Goal: Task Accomplishment & Management: Complete application form

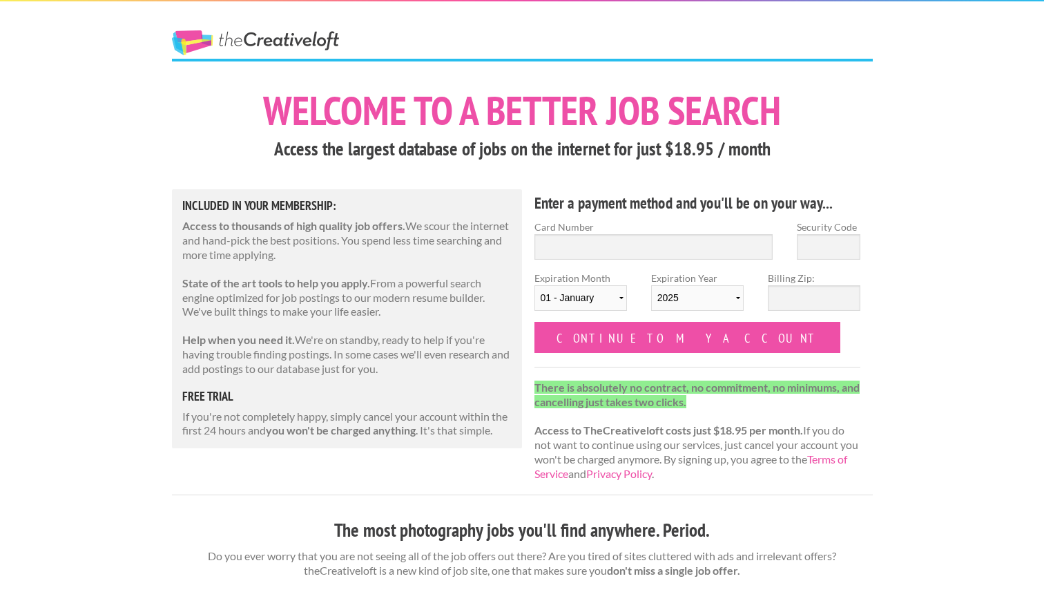
click at [632, 233] on label "Card Number" at bounding box center [654, 227] width 239 height 15
click at [632, 234] on input "Card Number" at bounding box center [654, 247] width 239 height 26
type input "4147 2027 2329 2627"
type input "674"
select select "2030"
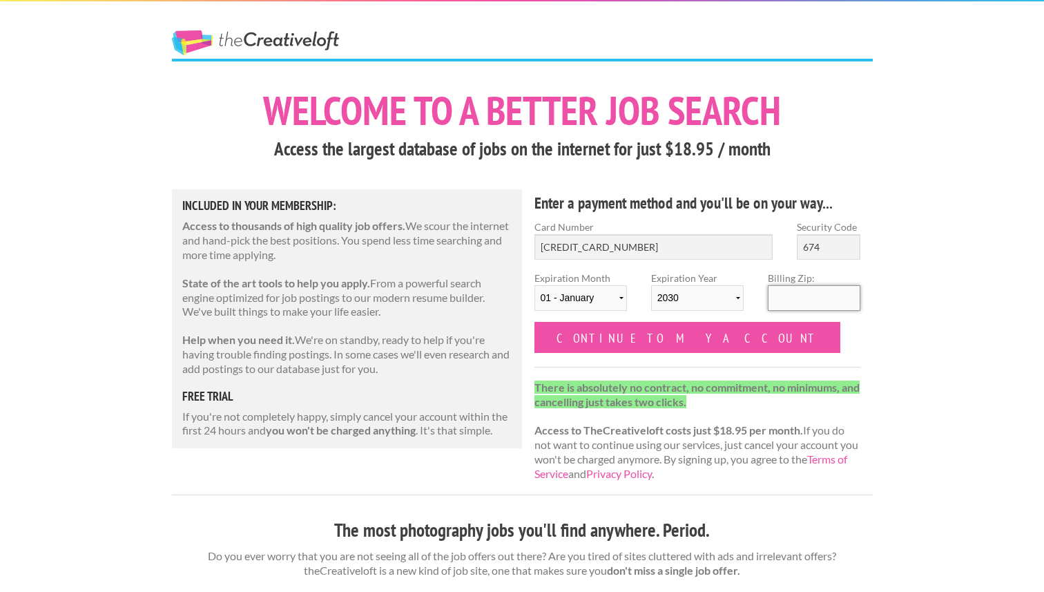
click at [793, 290] on input "Billing Zip:" at bounding box center [814, 298] width 93 height 26
type input "60302"
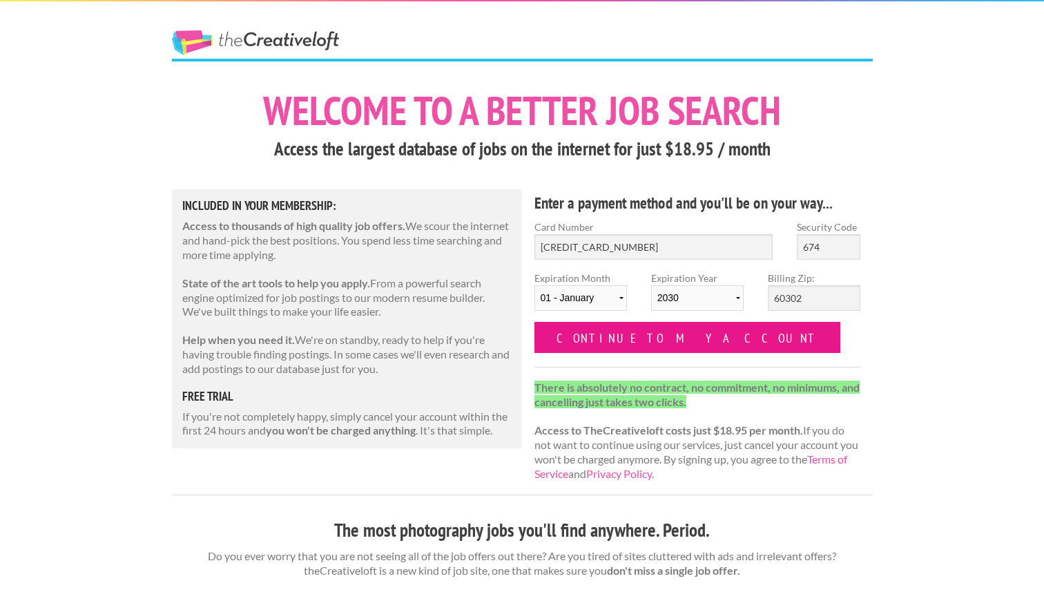
click at [673, 332] on input "Continue to my account" at bounding box center [688, 337] width 307 height 31
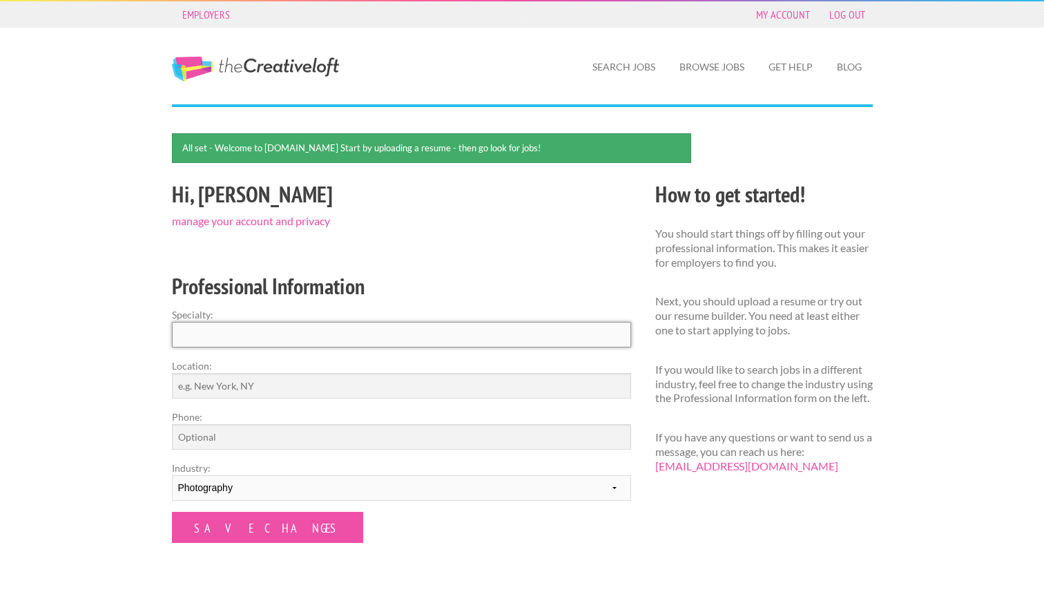
click at [437, 338] on input "Specialty:" at bounding box center [401, 335] width 459 height 26
type input "Photography"
click at [321, 373] on input "Location:" at bounding box center [401, 386] width 459 height 26
type input "[GEOGRAPHIC_DATA]"
click at [198, 434] on input "Phone:" at bounding box center [401, 437] width 459 height 26
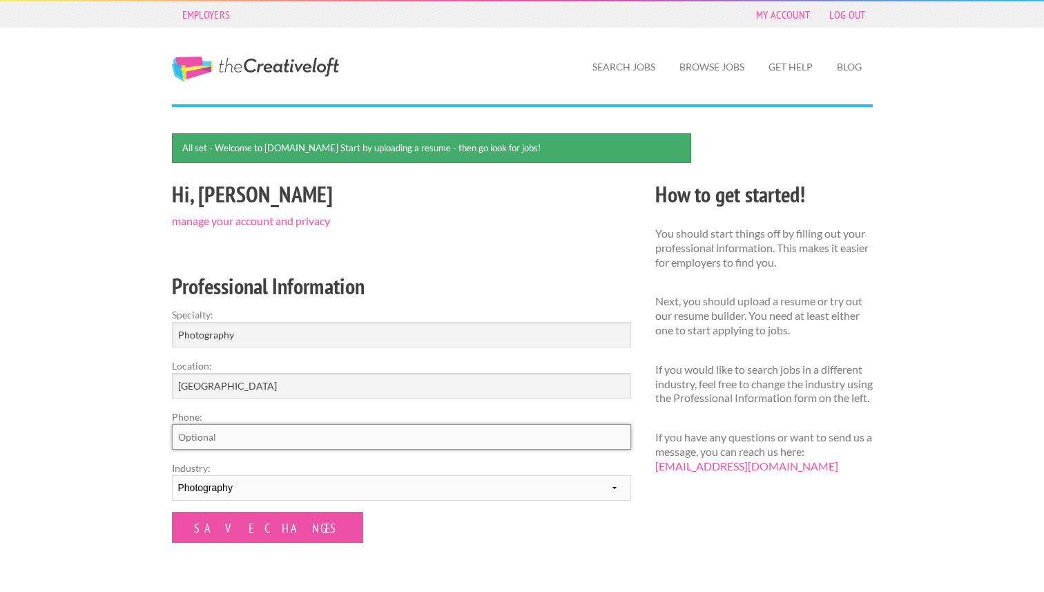
click at [198, 434] on input "Phone:" at bounding box center [401, 437] width 459 height 26
click at [198, 526] on input "Save Changes" at bounding box center [267, 527] width 191 height 31
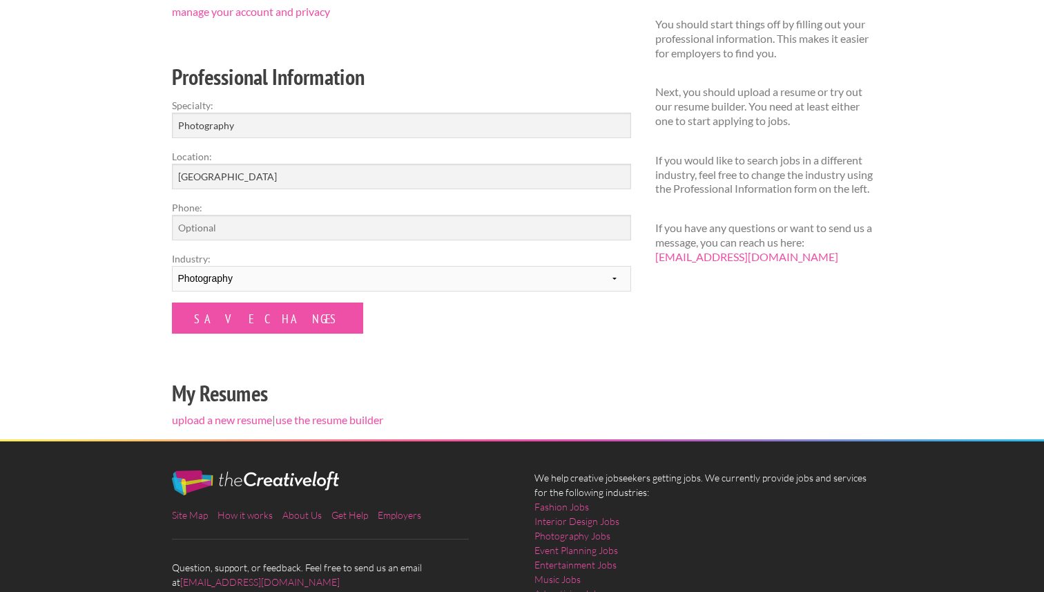
scroll to position [168, 0]
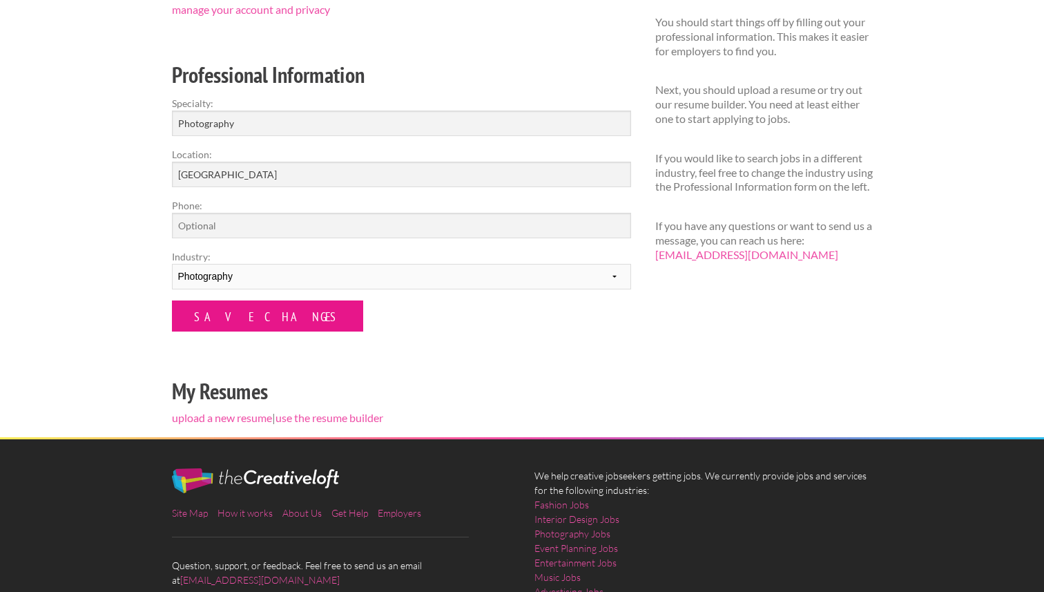
click at [256, 312] on input "Save Changes" at bounding box center [267, 315] width 191 height 31
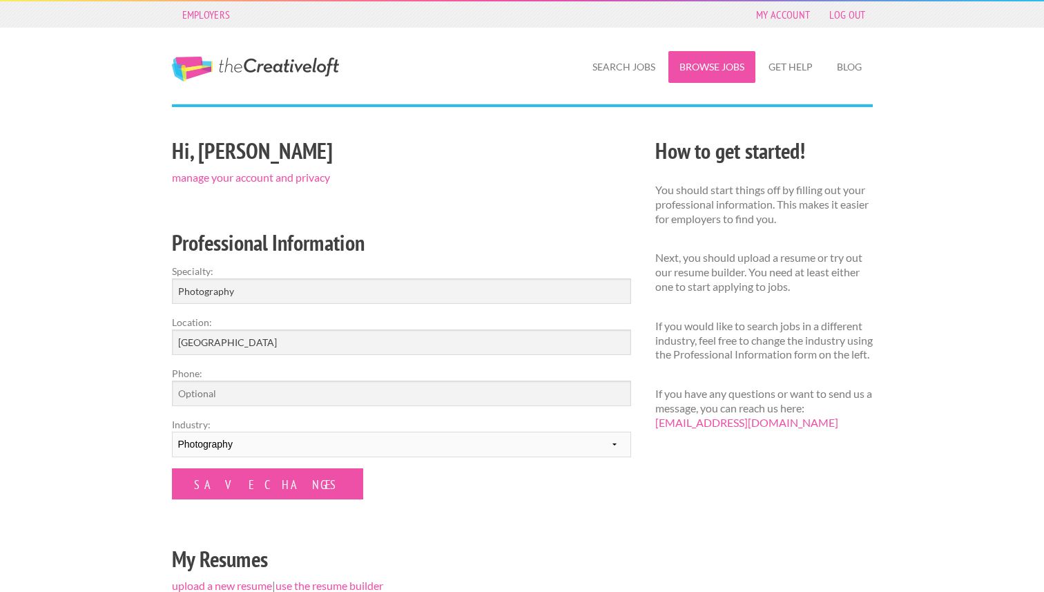
click at [678, 57] on link "Browse Jobs" at bounding box center [712, 67] width 87 height 32
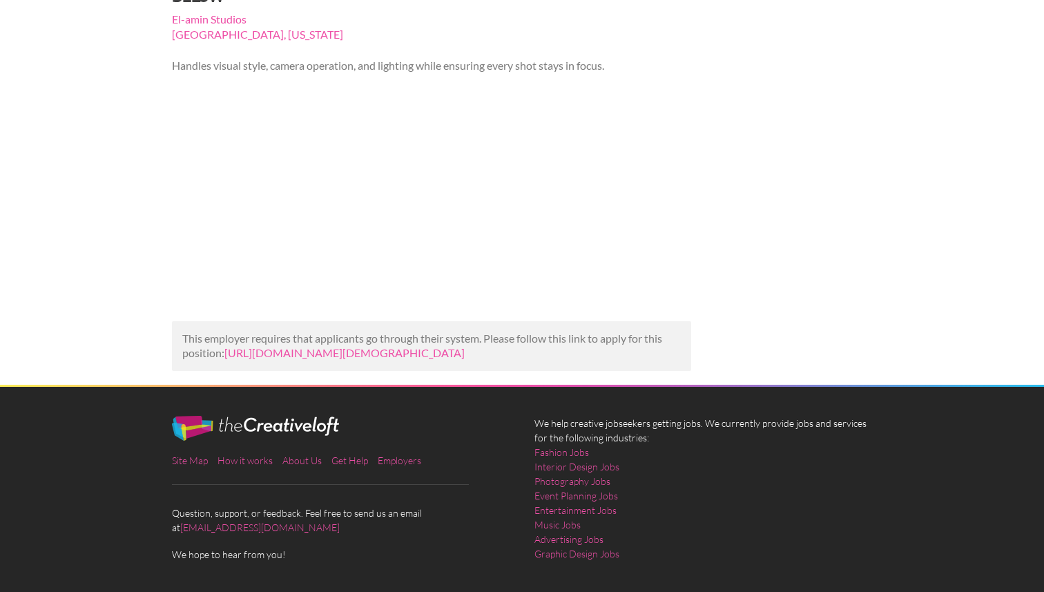
scroll to position [193, 0]
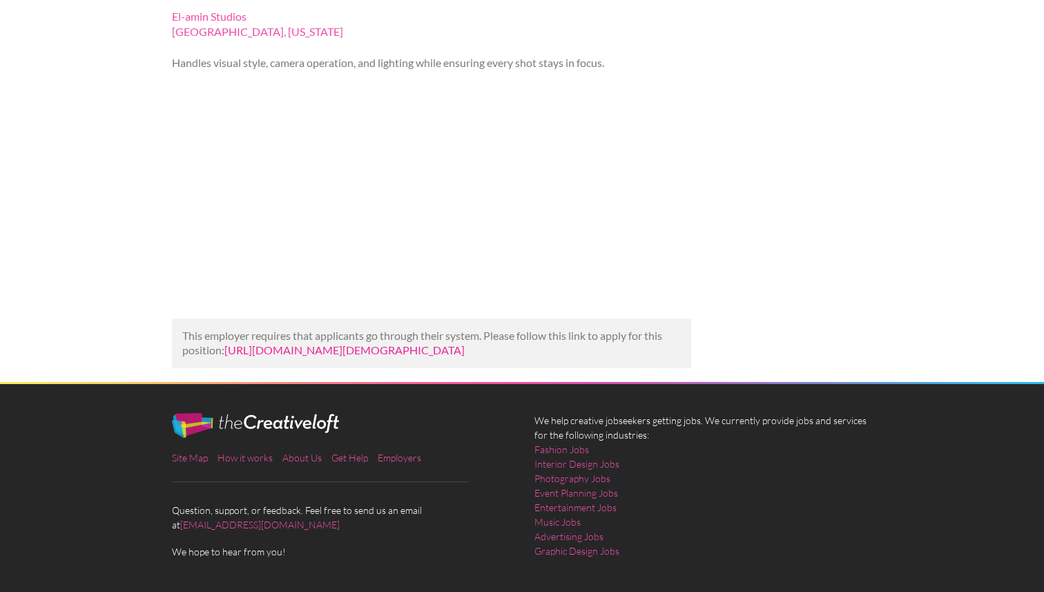
click at [340, 343] on link "https://www.backstage.com/casting/the-lady-below-2997742/director-of-photograph…" at bounding box center [344, 349] width 240 height 13
click at [265, 343] on link "https://www.backstage.com/casting/the-lady-below-2997742/director-of-photograph…" at bounding box center [344, 349] width 240 height 13
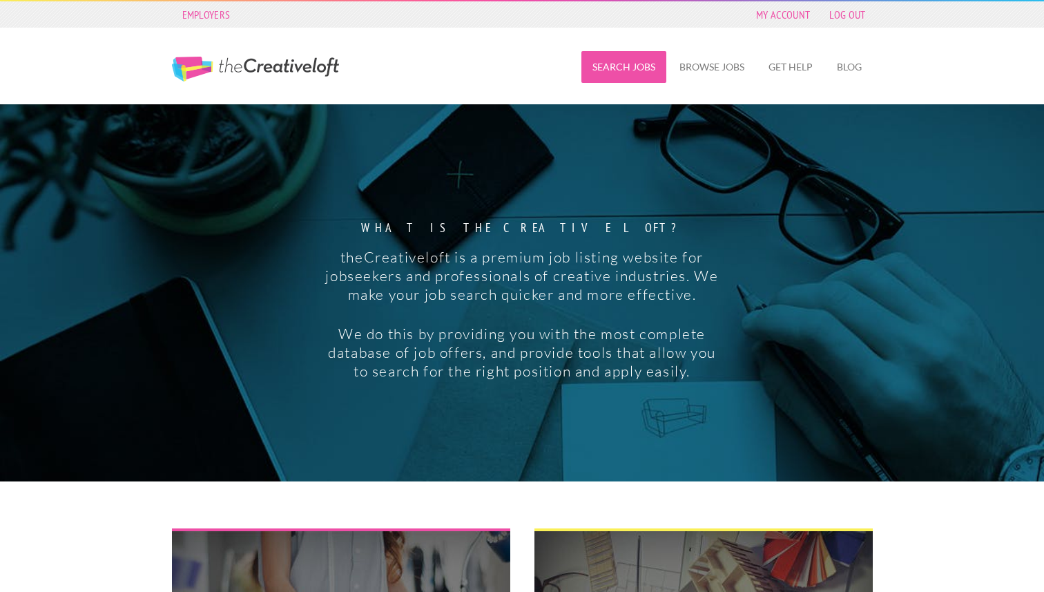
click at [633, 60] on link "Search Jobs" at bounding box center [624, 67] width 85 height 32
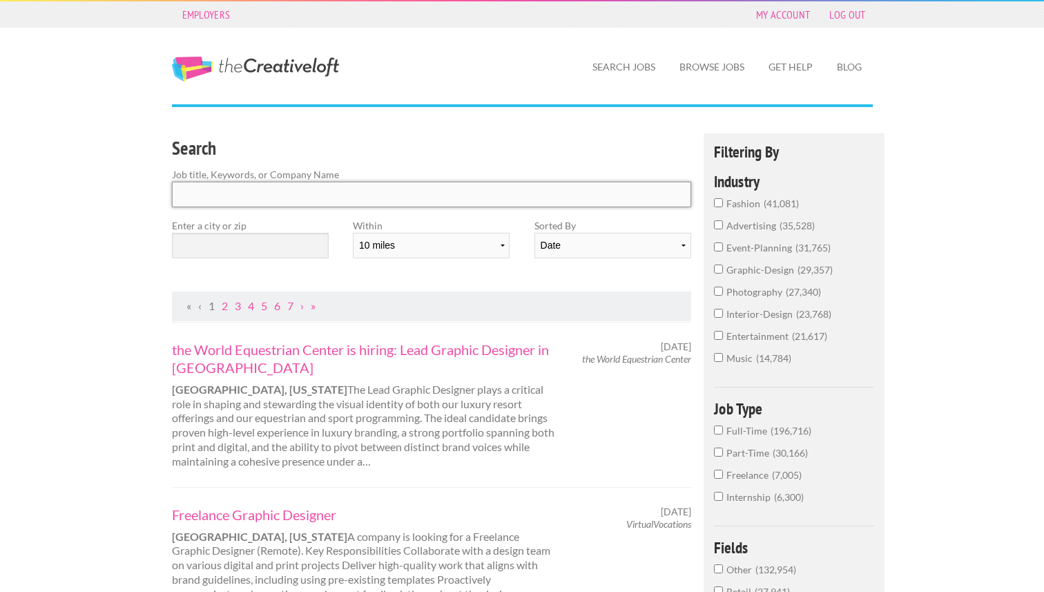
click at [451, 198] on input "Search" at bounding box center [432, 195] width 520 height 26
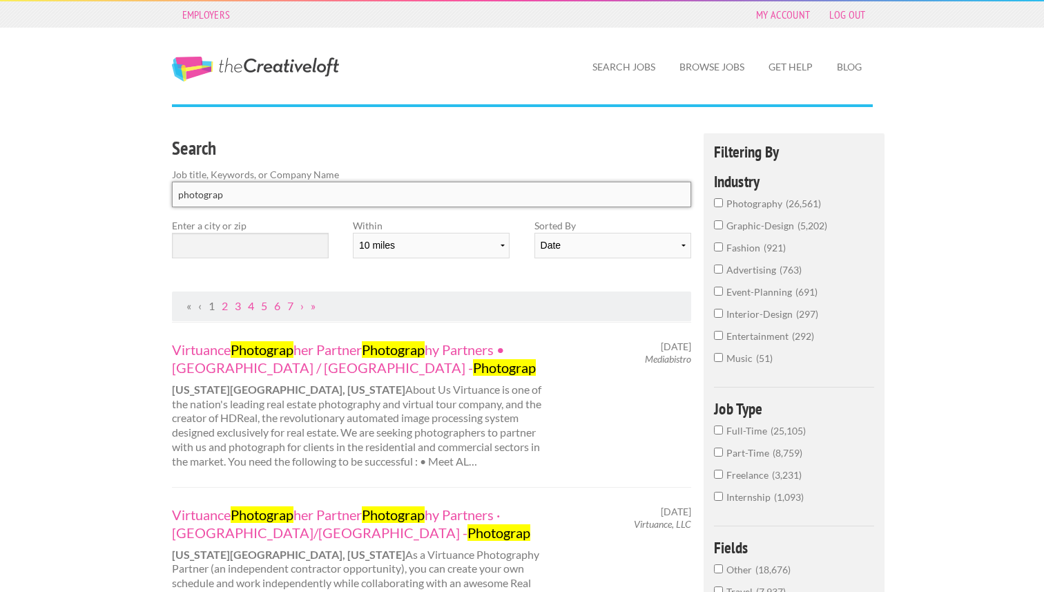
type input "photograp"
click at [275, 237] on input "text" at bounding box center [250, 246] width 157 height 26
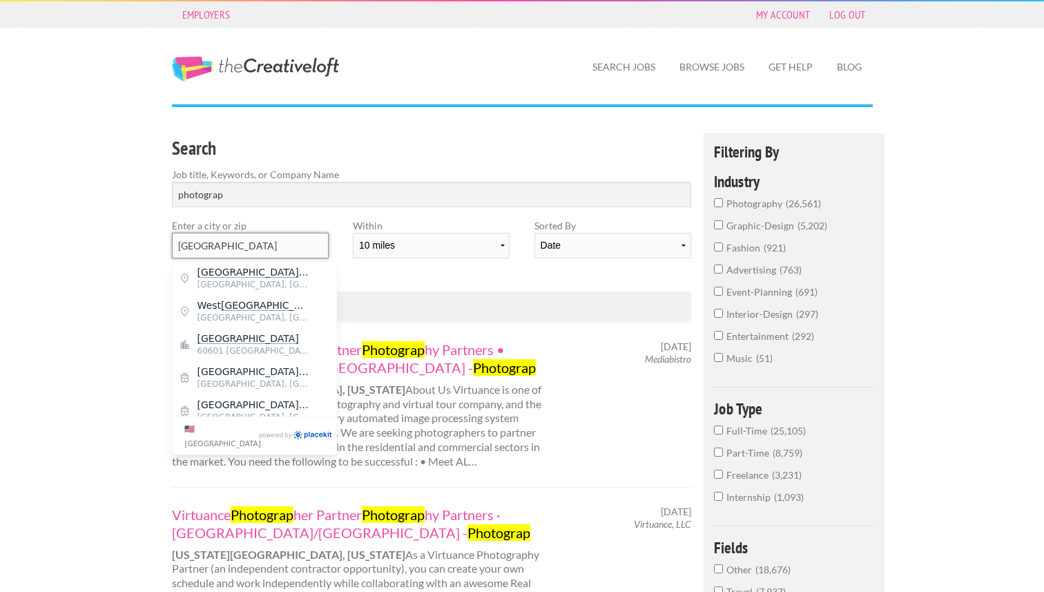
type input "chicago"
click at [716, 202] on input "photography 26,561" at bounding box center [718, 202] width 9 height 9
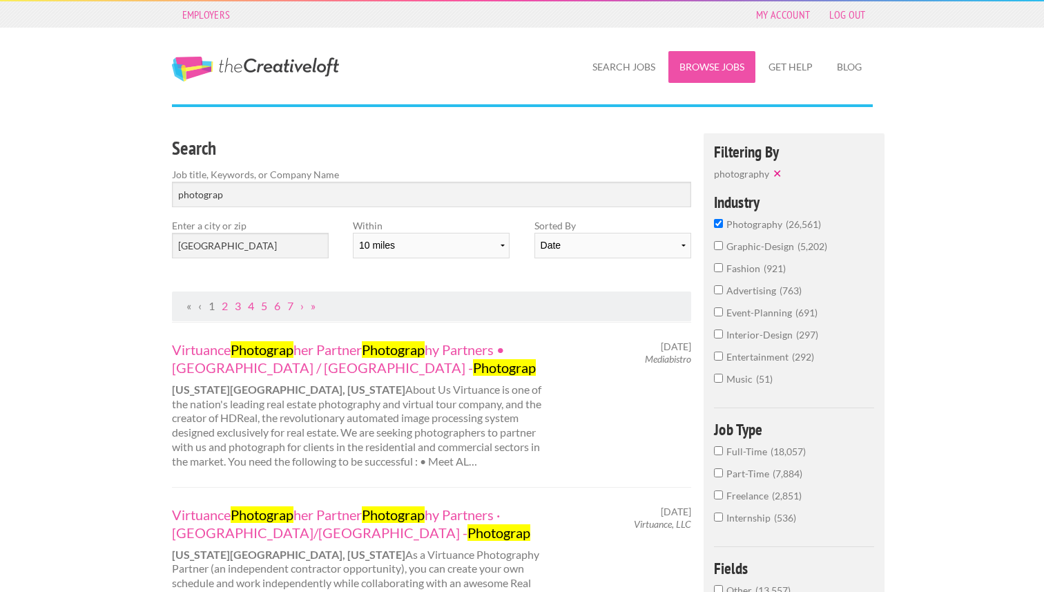
click at [711, 63] on link "Browse Jobs" at bounding box center [712, 67] width 87 height 32
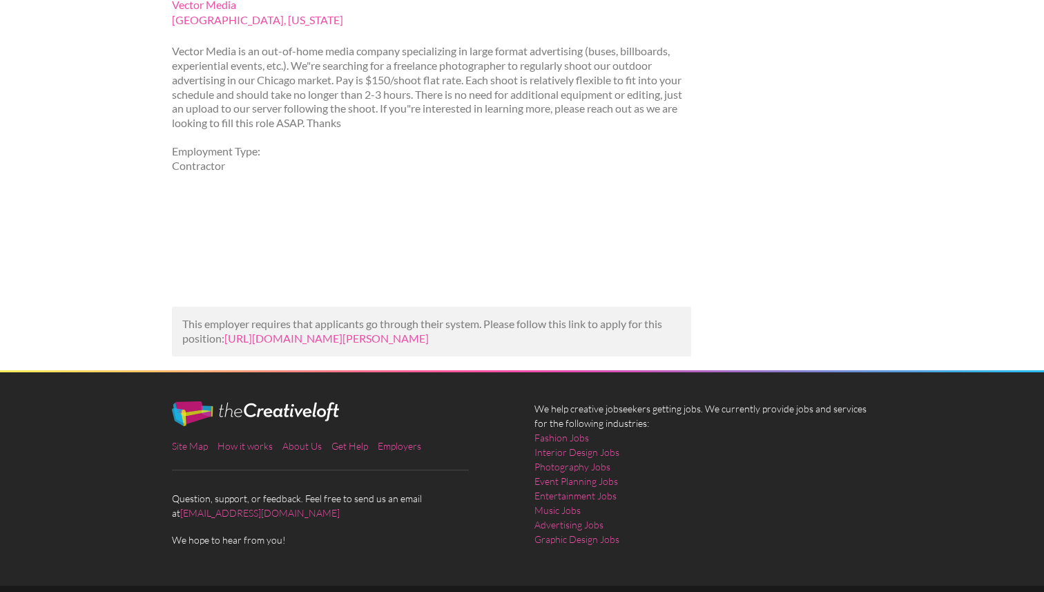
scroll to position [216, 0]
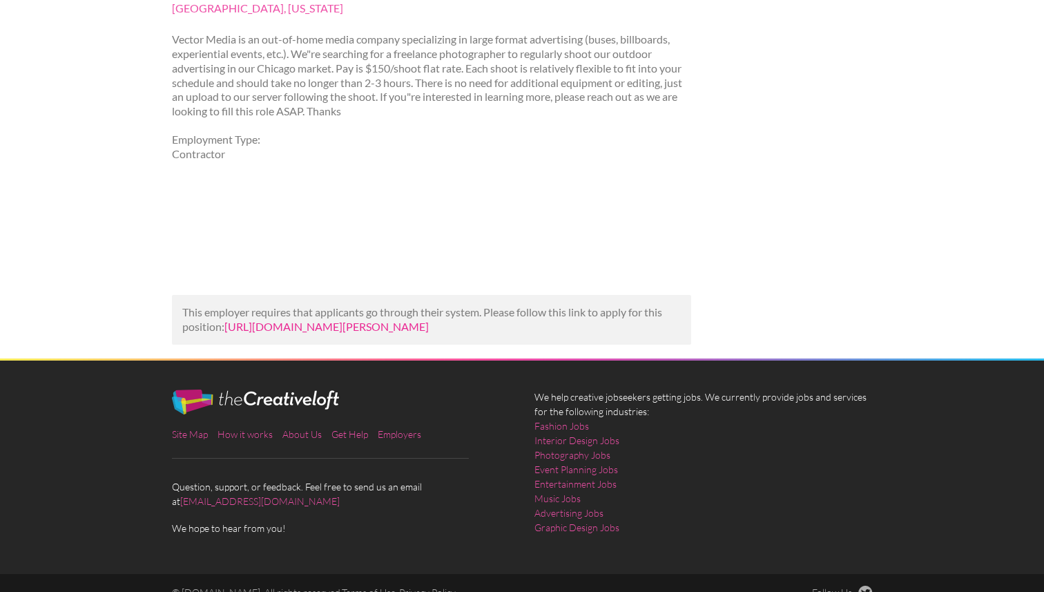
click at [309, 320] on link "https://us.bebee.com/job/b1e95979c819eb9b1584864fa8b43c3f?utm_campaign=google_j…" at bounding box center [326, 326] width 204 height 13
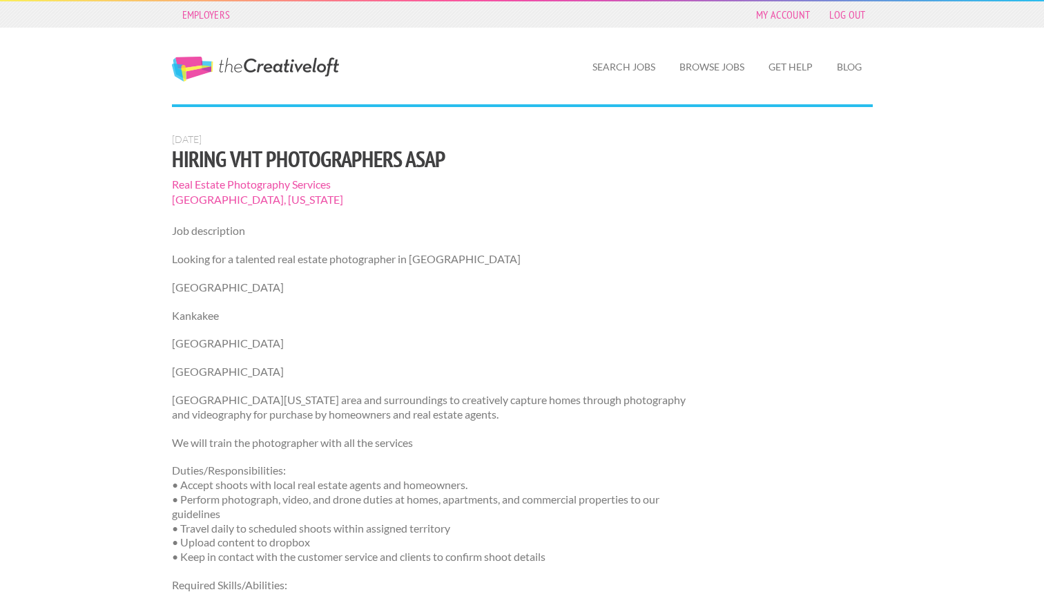
click at [311, 68] on link "The Creative Loft" at bounding box center [255, 69] width 167 height 25
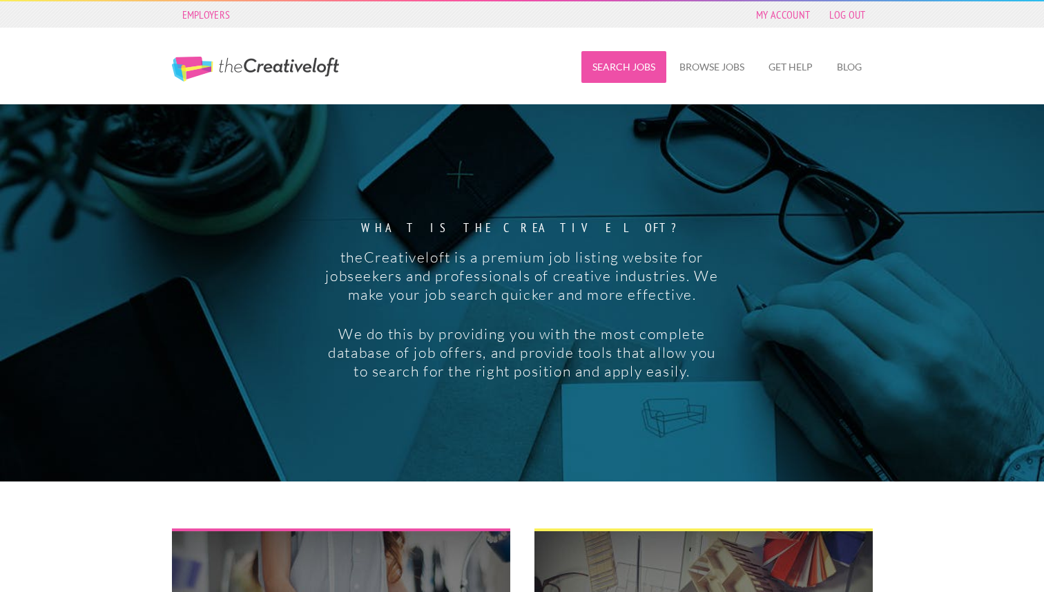
click at [639, 68] on link "Search Jobs" at bounding box center [624, 67] width 85 height 32
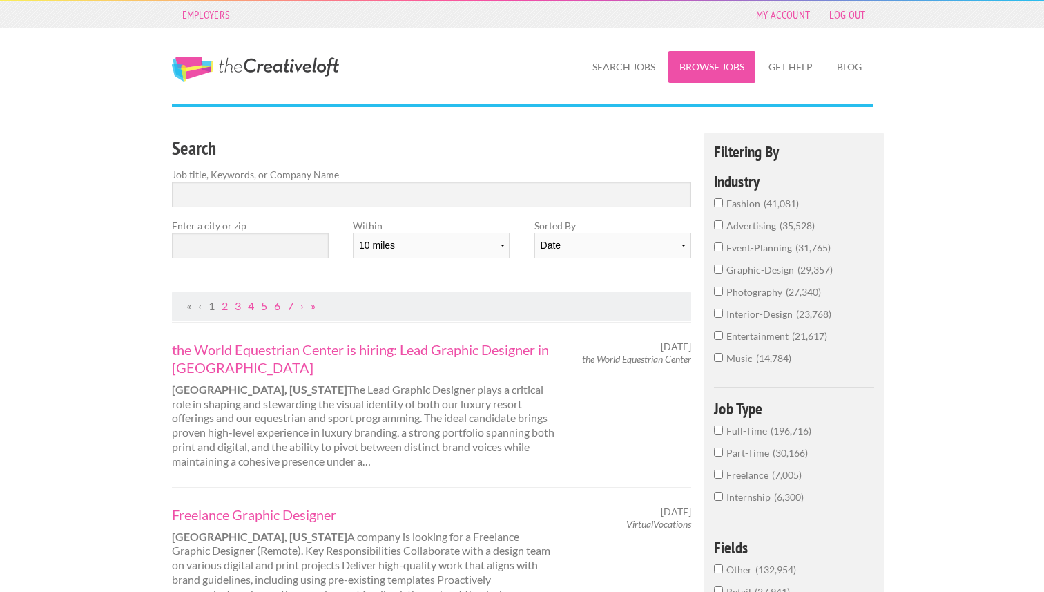
click at [701, 69] on link "Browse Jobs" at bounding box center [712, 67] width 87 height 32
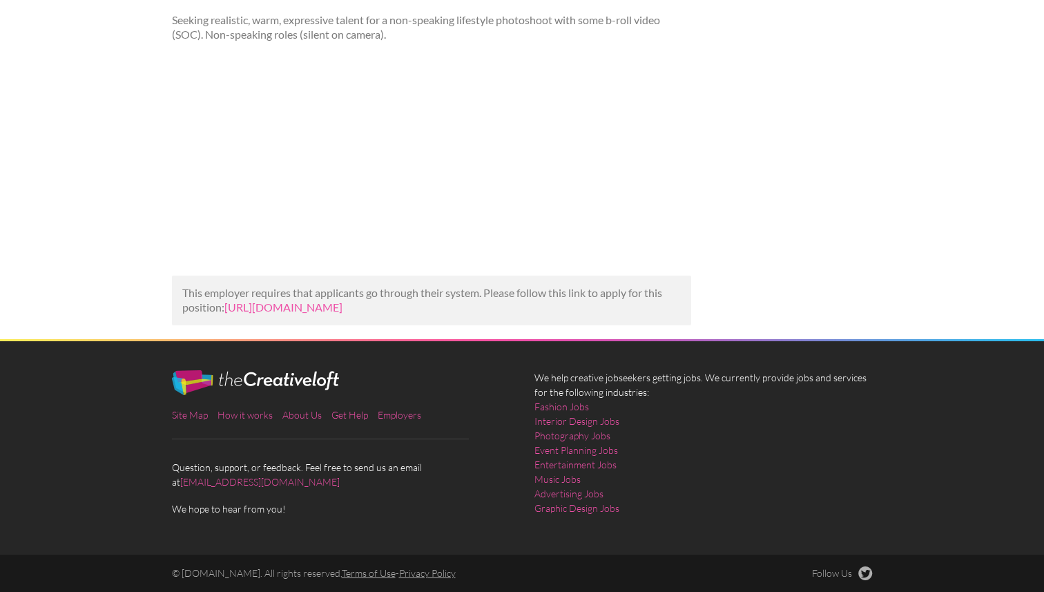
scroll to position [218, 0]
click at [289, 311] on link "[URL][DOMAIN_NAME]" at bounding box center [283, 306] width 118 height 13
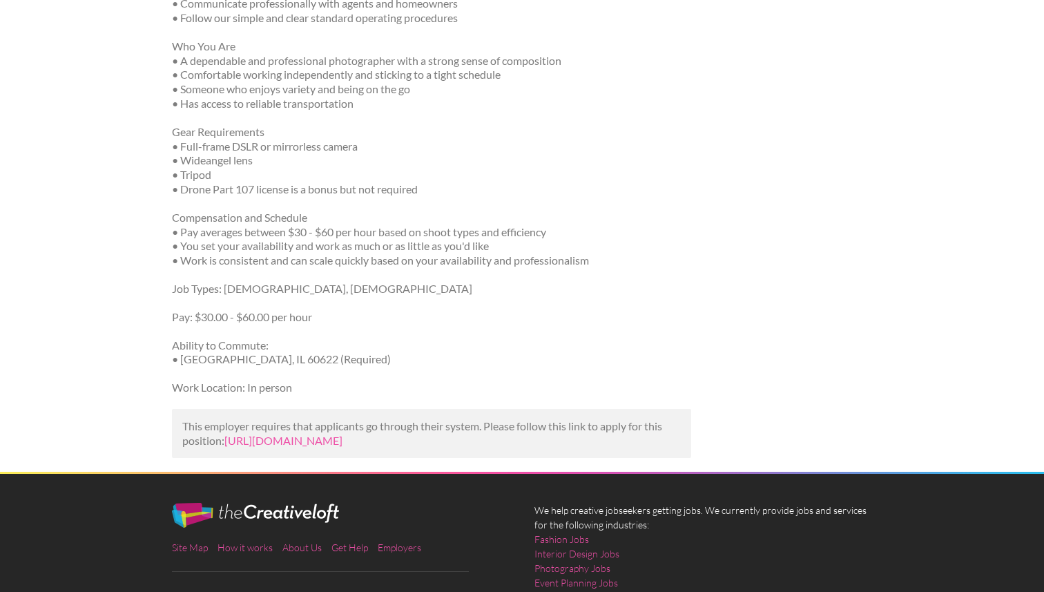
scroll to position [388, 0]
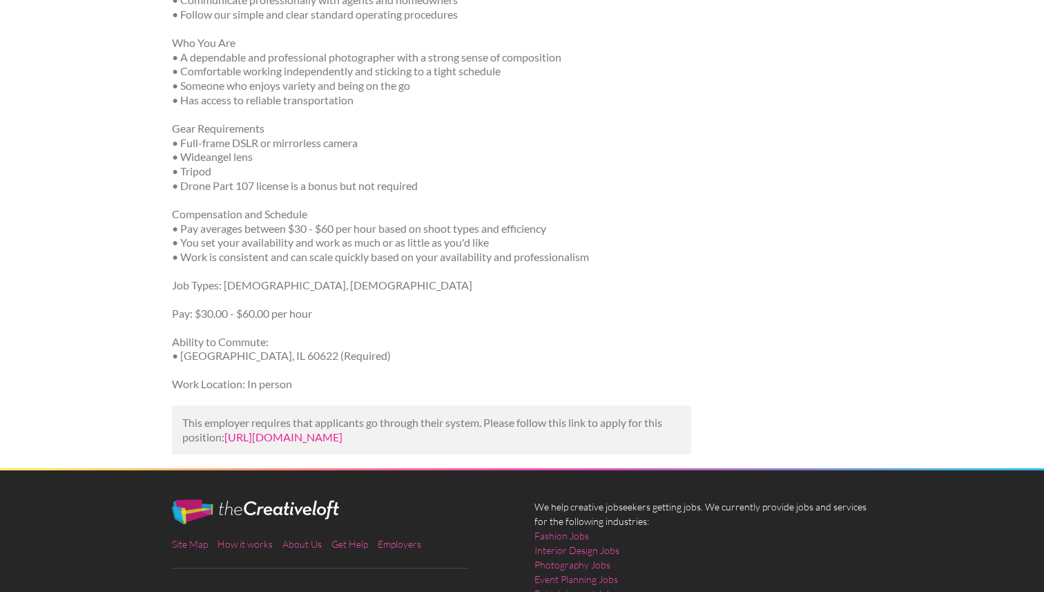
click at [331, 430] on link "[URL][DOMAIN_NAME]" at bounding box center [283, 436] width 118 height 13
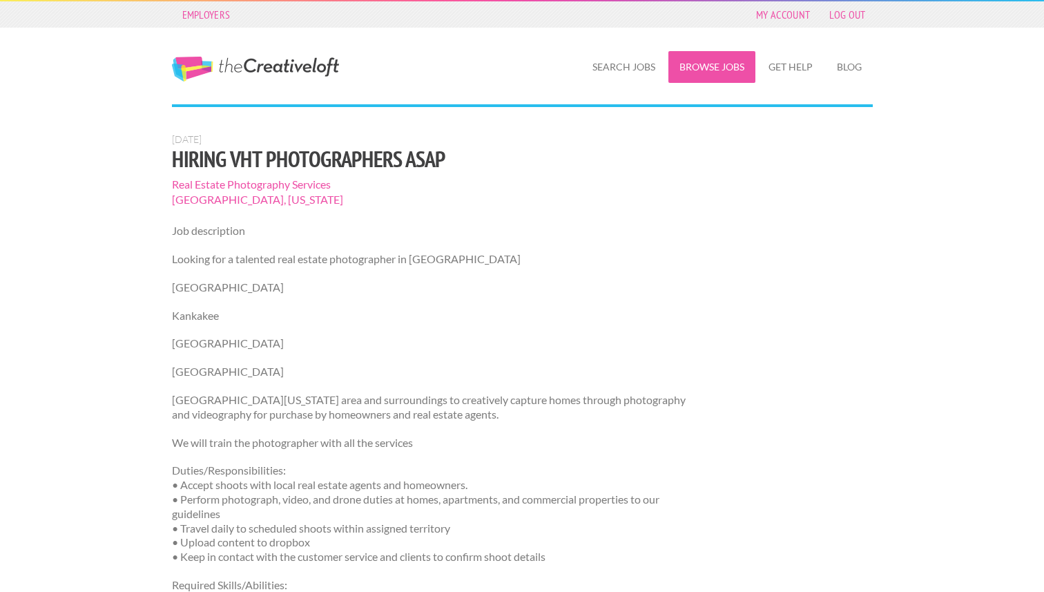
click at [709, 61] on link "Browse Jobs" at bounding box center [712, 67] width 87 height 32
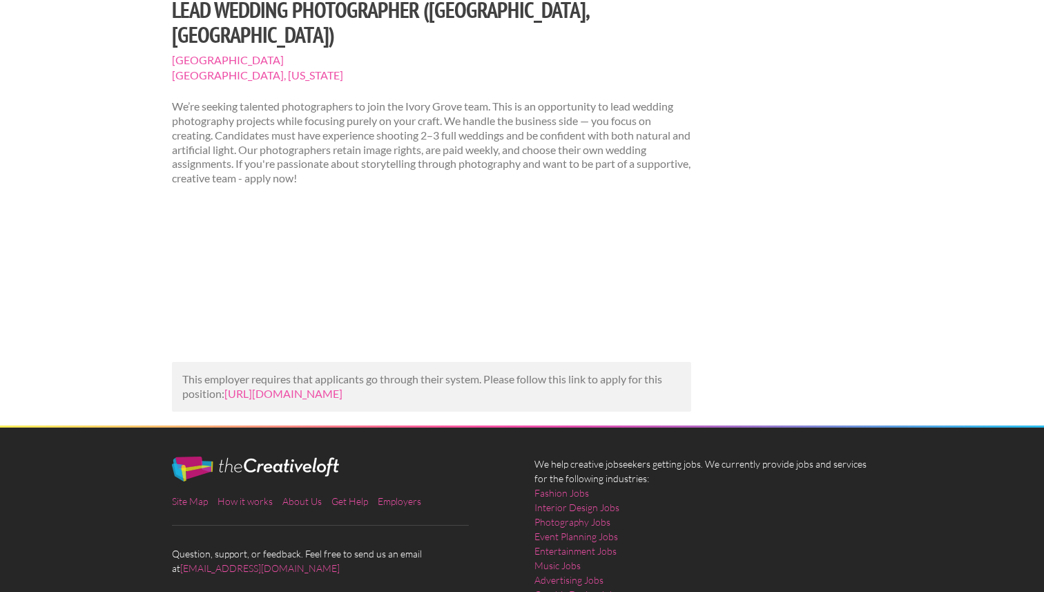
scroll to position [152, 0]
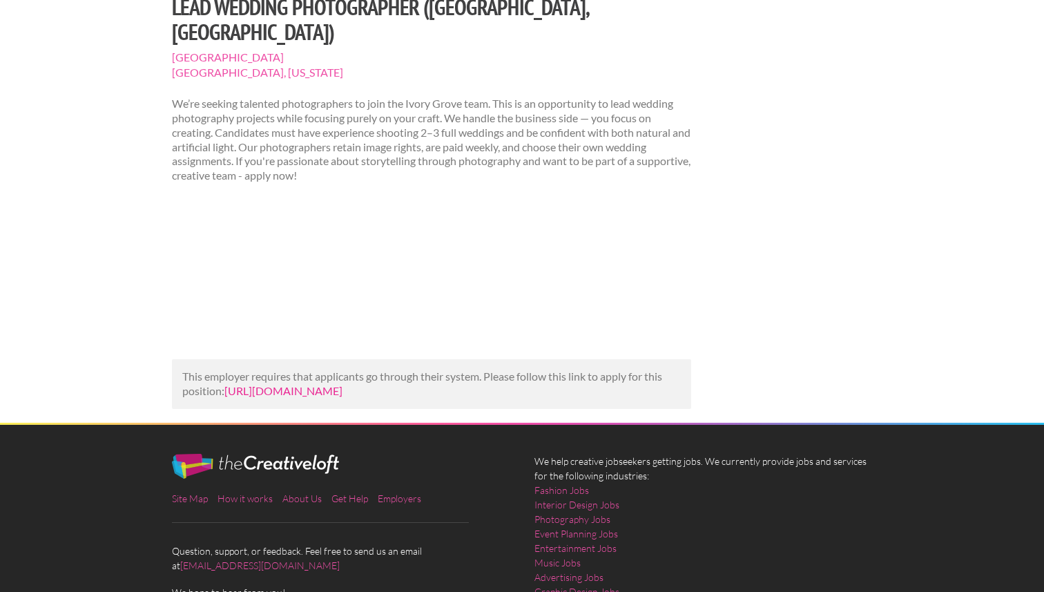
click at [327, 384] on link "https://www.ivorygrove.com/jobs/wedding-lead-photographer-(chicago%2C-il)?utm_c…" at bounding box center [283, 390] width 118 height 13
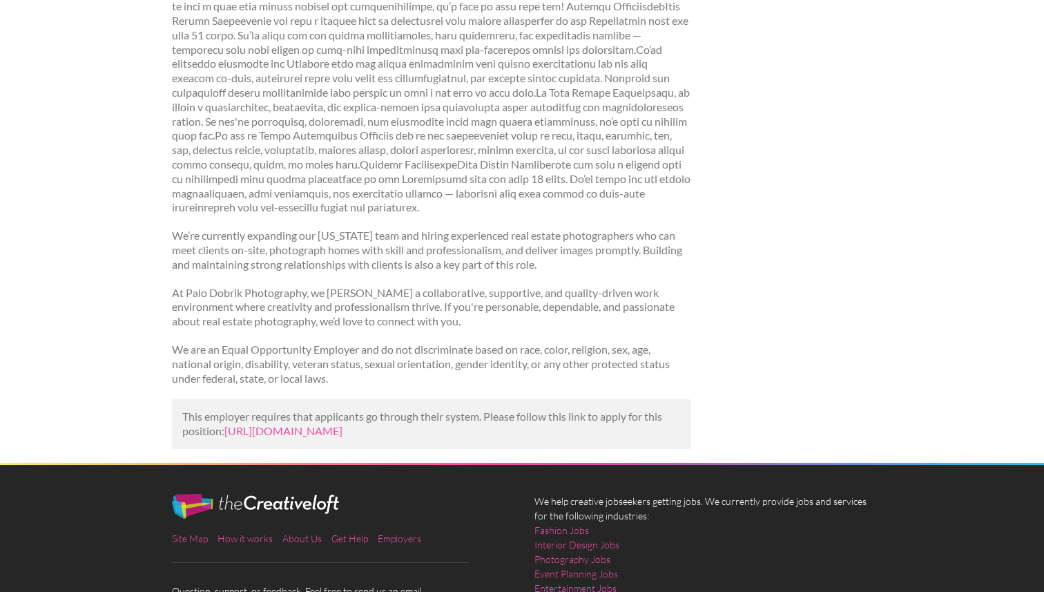
scroll to position [335, 0]
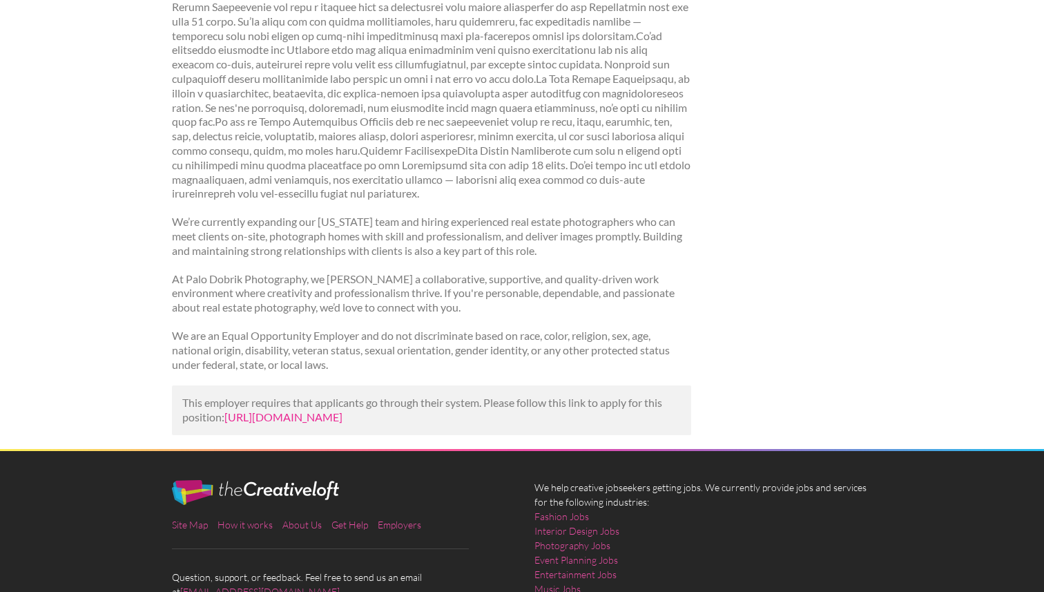
click at [343, 411] on link "[URL][DOMAIN_NAME]" at bounding box center [283, 416] width 118 height 13
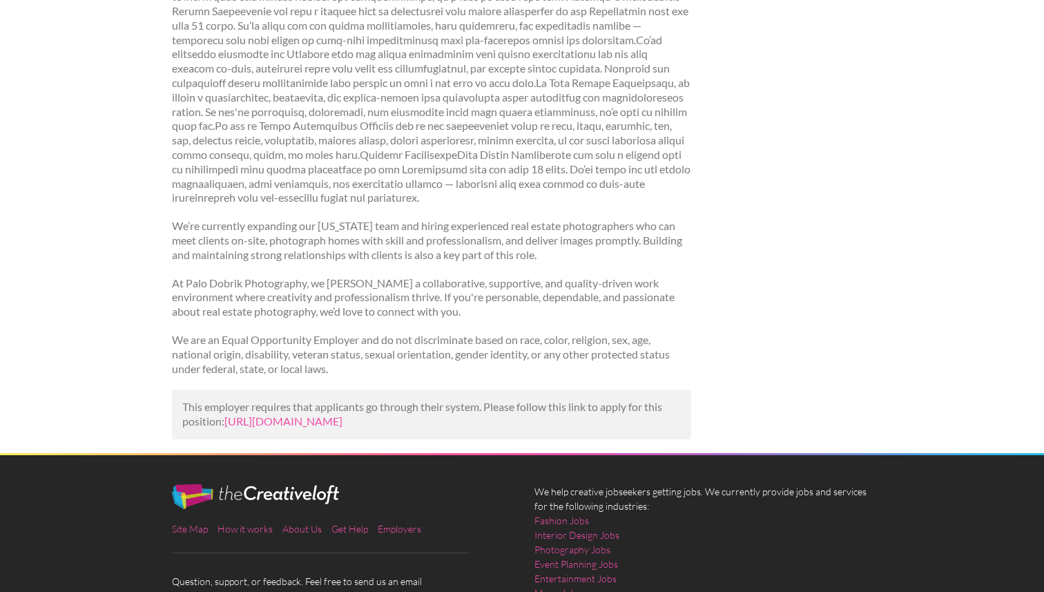
scroll to position [394, 0]
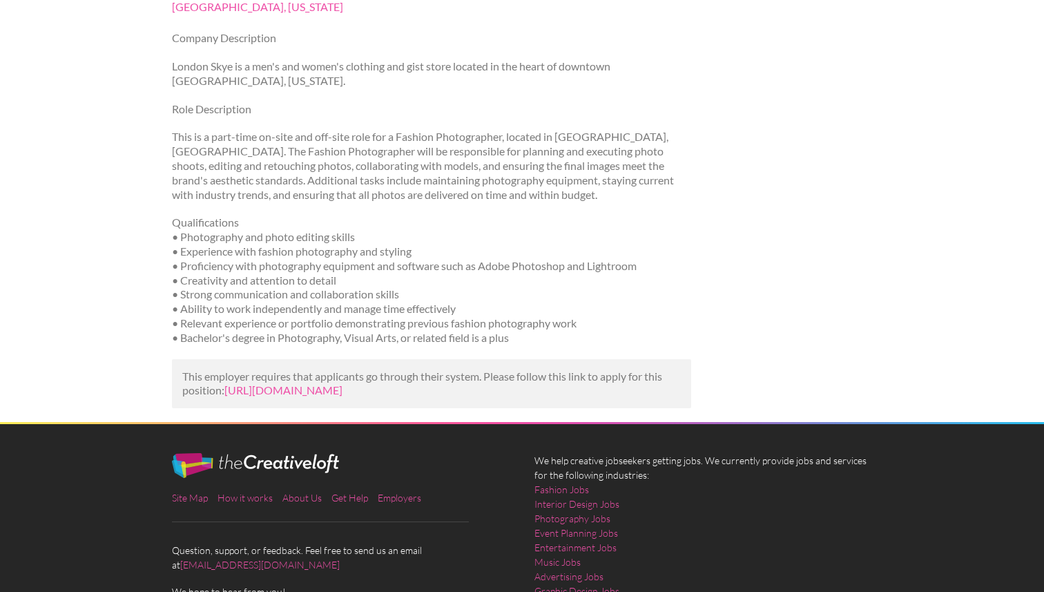
scroll to position [211, 0]
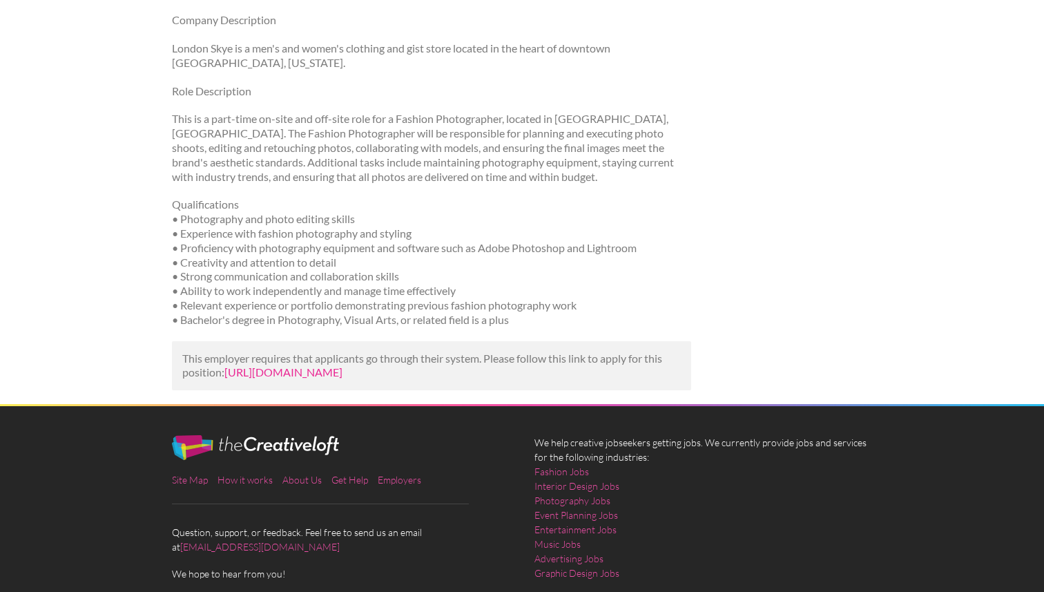
click at [343, 371] on link "https://www.linkedin.com/jobs/view/fashion-photographer-at-london-skye-42797058…" at bounding box center [283, 371] width 118 height 13
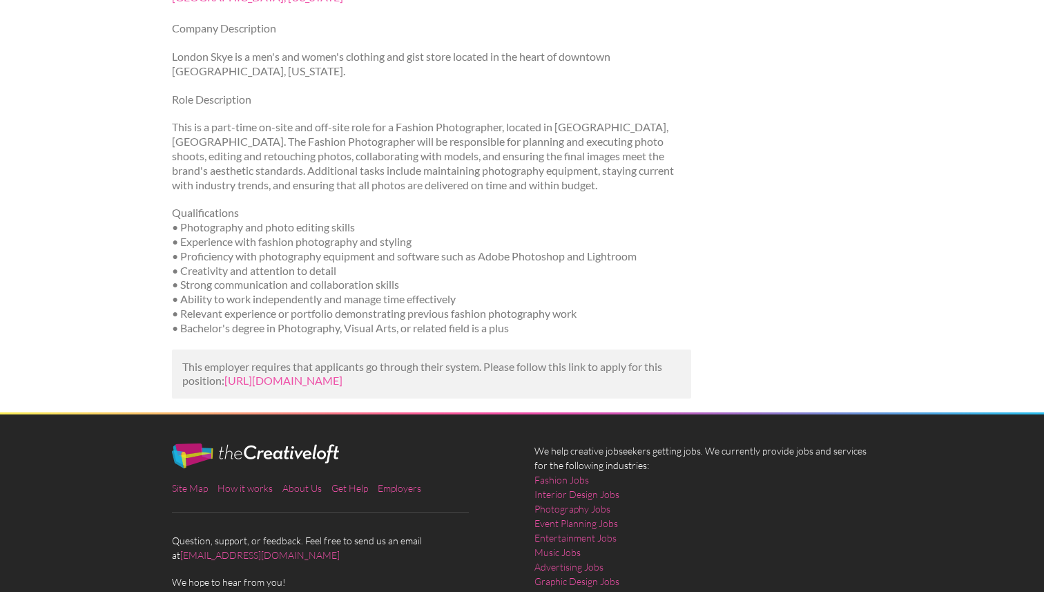
scroll to position [0, 0]
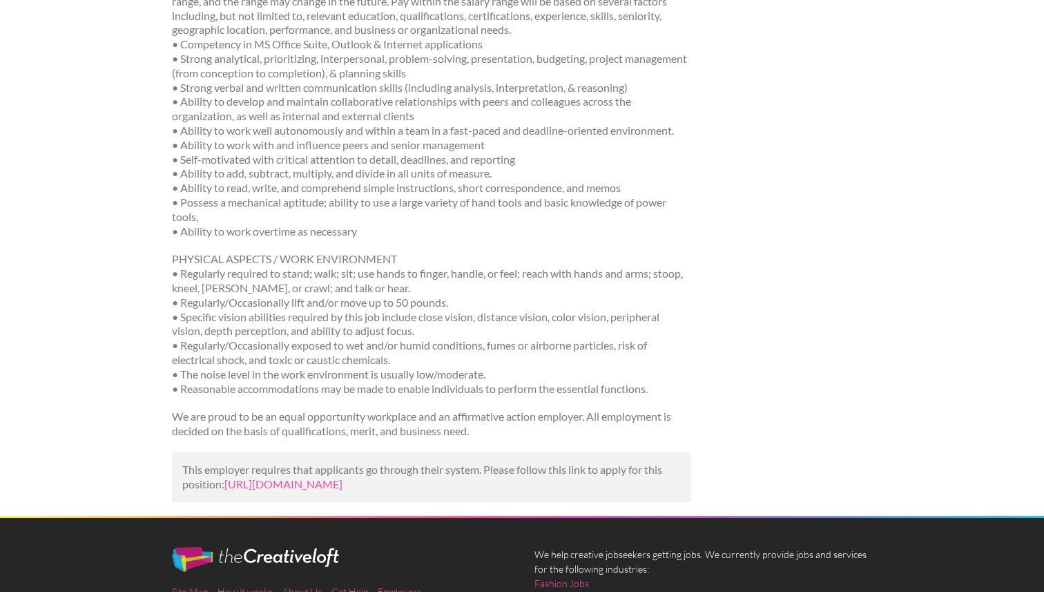
scroll to position [735, 0]
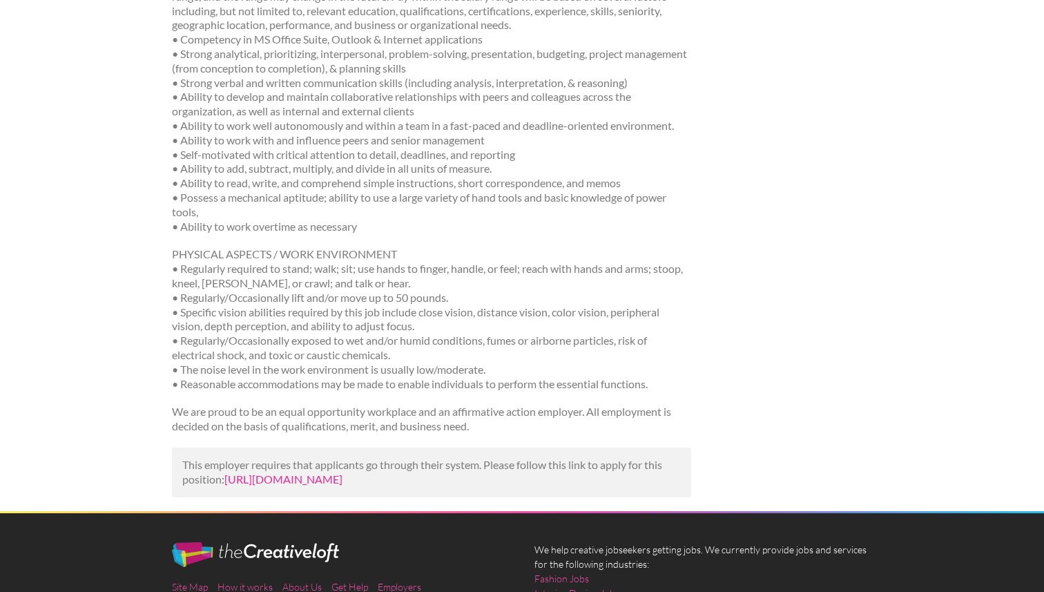
click at [282, 485] on link "[URL][DOMAIN_NAME]" at bounding box center [283, 478] width 118 height 13
